Goal: Find specific page/section: Find specific page/section

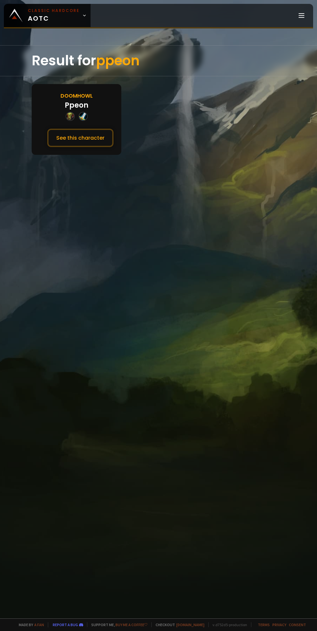
click at [113, 159] on div "Result for ppeon Doomhowl Ppeon See this character" at bounding box center [158, 331] width 317 height 573
click at [100, 143] on button "See this character" at bounding box center [80, 138] width 66 height 18
click at [89, 142] on button "See this character" at bounding box center [80, 138] width 66 height 18
click at [99, 145] on button "See this character" at bounding box center [80, 138] width 66 height 18
